Goal: Transaction & Acquisition: Book appointment/travel/reservation

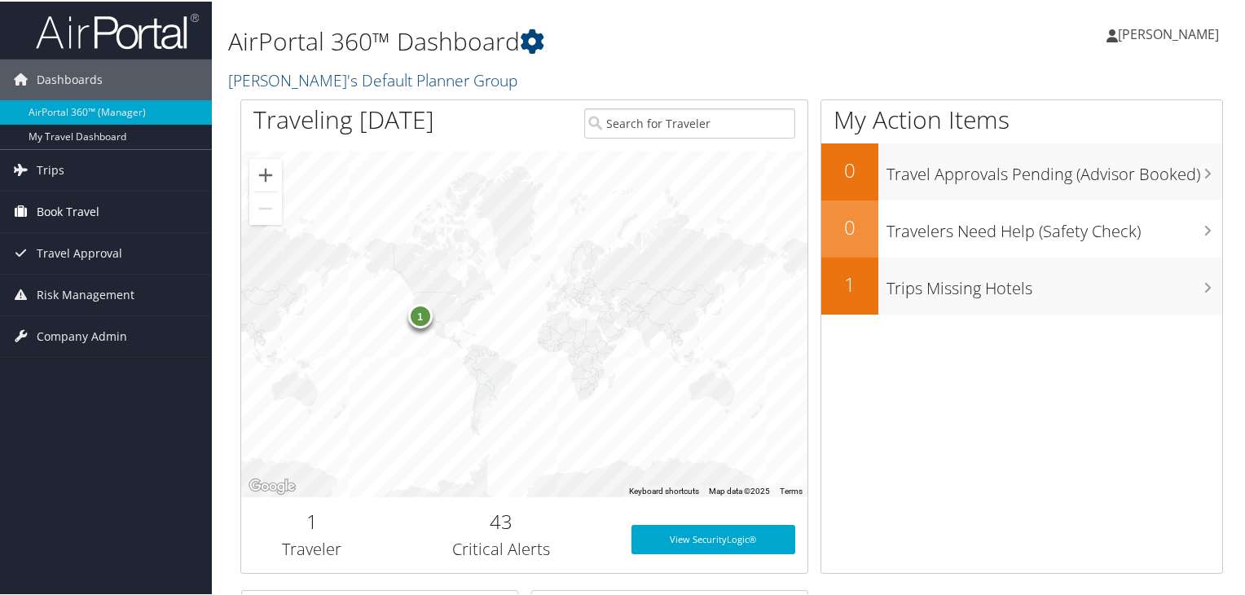
click at [88, 208] on span "Book Travel" at bounding box center [68, 210] width 63 height 41
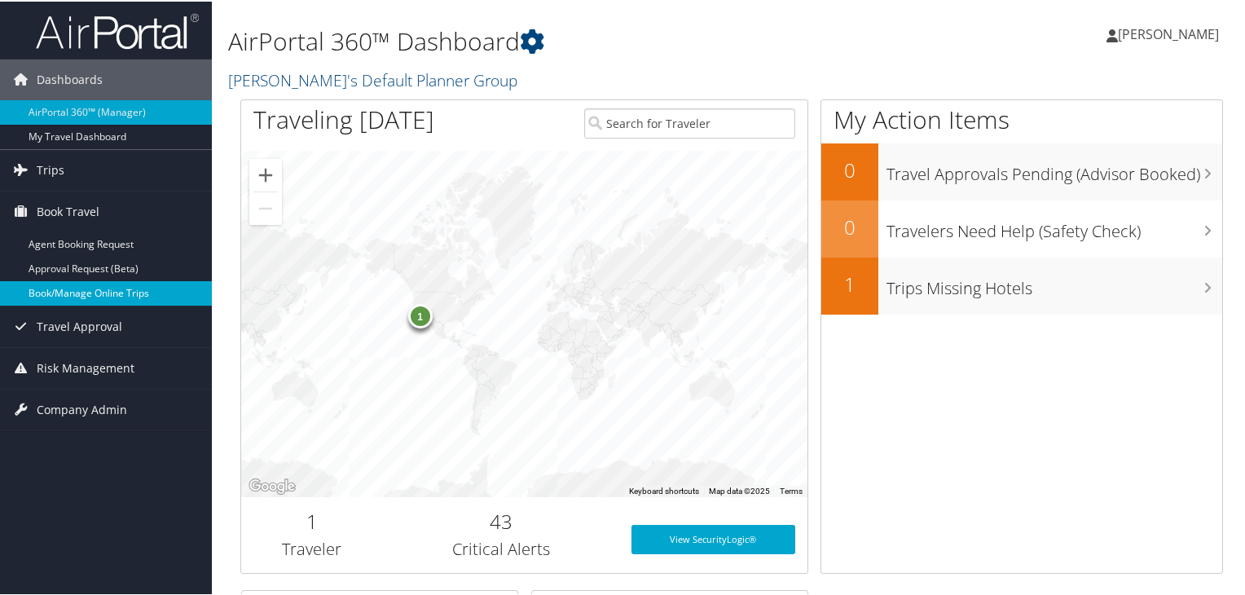
click at [90, 286] on link "Book/Manage Online Trips" at bounding box center [106, 291] width 212 height 24
